Goal: Task Accomplishment & Management: Manage account settings

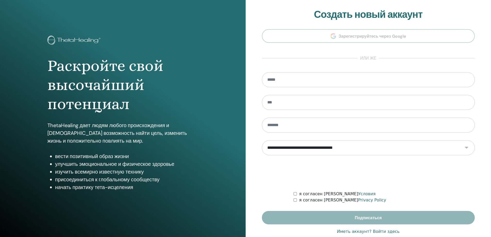
click at [186, 48] on div "Раскройте свой высочайший потенциал ThetaHealing дает людям любого происхождени…" at bounding box center [123, 107] width 159 height 142
click at [302, 80] on input "email" at bounding box center [368, 79] width 213 height 15
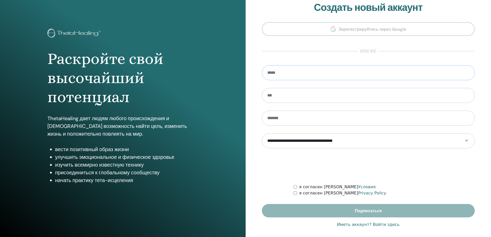
scroll to position [11, 0]
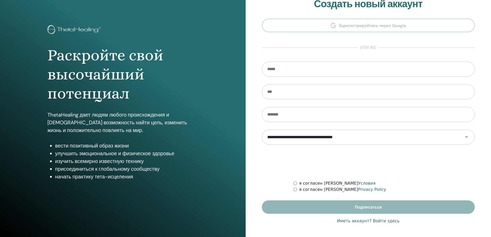
click at [376, 222] on link "Иметь аккаунт? Войти здесь" at bounding box center [368, 221] width 63 height 6
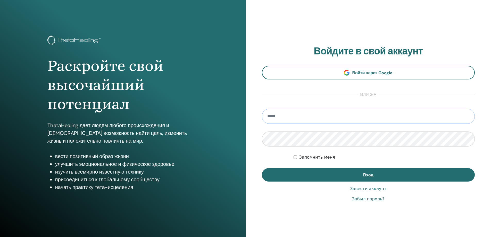
click at [319, 114] on input "email" at bounding box center [368, 116] width 213 height 15
type input "**********"
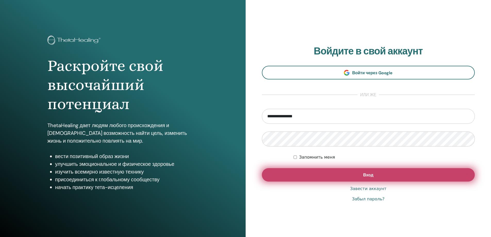
click at [340, 177] on button "Вход" at bounding box center [368, 174] width 213 height 13
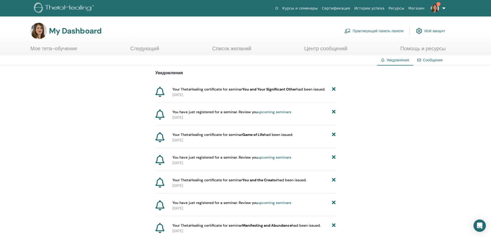
click at [48, 49] on link "Мое тета-обучение" at bounding box center [53, 50] width 47 height 10
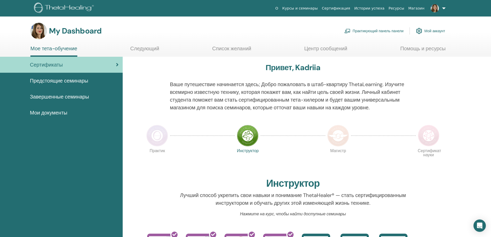
click at [51, 96] on span "Завершенные семинары" at bounding box center [59, 97] width 59 height 8
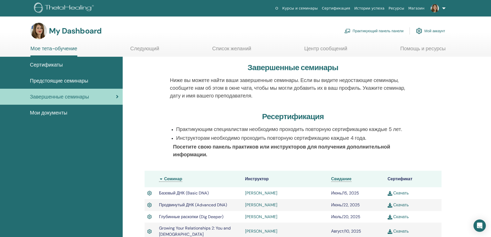
click at [52, 109] on span "Мои документы" at bounding box center [48, 113] width 37 height 8
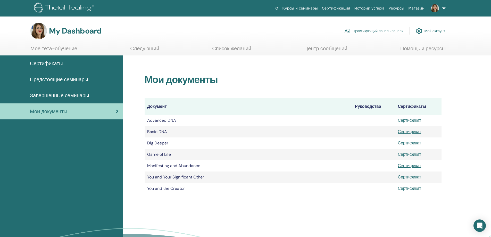
click at [412, 177] on link "Сертификат" at bounding box center [409, 176] width 23 height 5
click at [54, 95] on span "Завершенные семинары" at bounding box center [59, 96] width 59 height 8
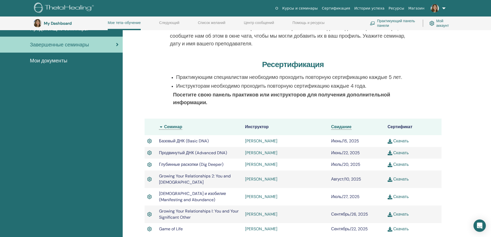
scroll to position [39, 0]
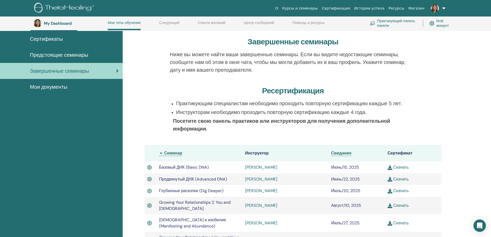
click at [54, 23] on h3 "My Dashboard" at bounding box center [70, 23] width 52 height 5
click at [43, 36] on span "Сертификаты" at bounding box center [46, 39] width 33 height 8
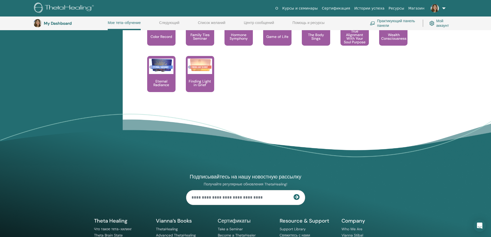
scroll to position [529, 0]
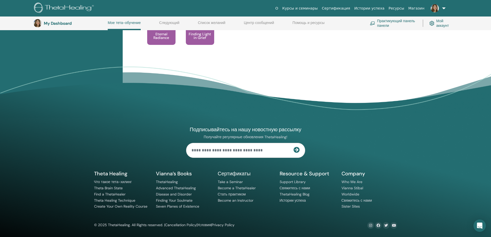
click at [445, 7] on link at bounding box center [437, 8] width 21 height 17
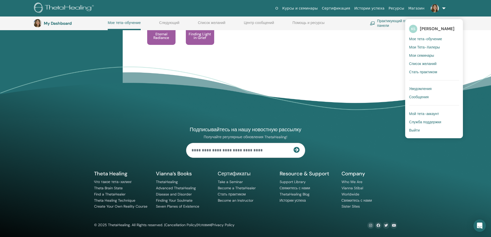
click at [422, 129] on link "Выйти" at bounding box center [434, 130] width 50 height 8
